Goal: Find contact information: Find contact information

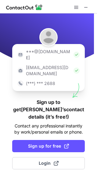
click at [74, 52] on img at bounding box center [77, 55] width 6 height 6
click at [26, 52] on div "***@[DOMAIN_NAME]" at bounding box center [48, 55] width 67 height 16
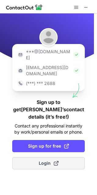
click at [47, 157] on button "Login" at bounding box center [48, 163] width 73 height 12
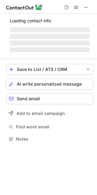
scroll to position [128, 97]
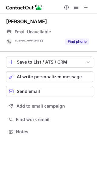
click at [24, 31] on span "Email Unavailable" at bounding box center [33, 32] width 36 height 6
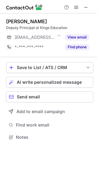
scroll to position [133, 97]
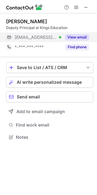
click at [75, 36] on button "View email" at bounding box center [77, 37] width 24 height 6
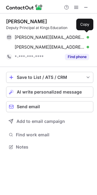
scroll to position [143, 97]
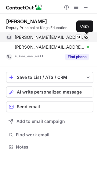
click at [85, 37] on span at bounding box center [86, 37] width 5 height 5
